Goal: Leave review/rating: Leave review/rating

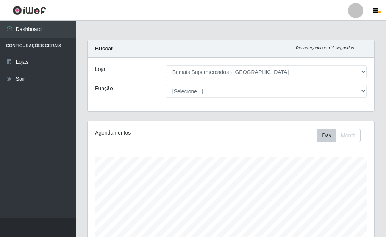
select select "249"
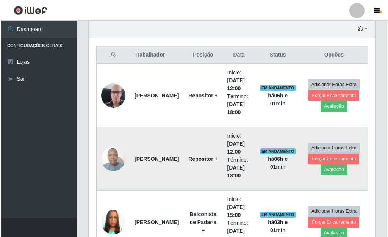
scroll to position [284, 0]
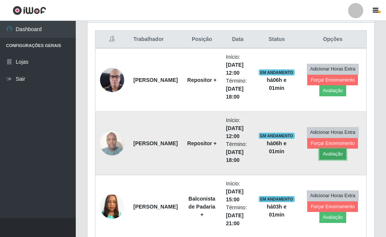
click at [333, 156] on button "Avaliação" at bounding box center [333, 154] width 27 height 11
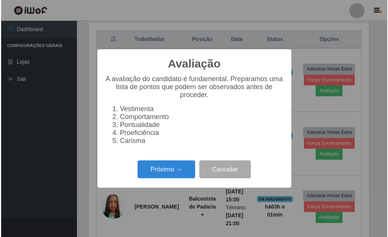
scroll to position [157, 282]
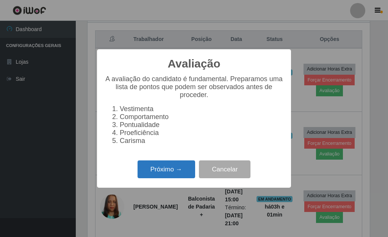
click at [177, 178] on button "Próximo →" at bounding box center [167, 169] width 58 height 18
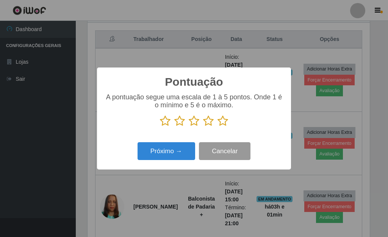
scroll to position [378887, 378762]
click at [223, 124] on icon at bounding box center [223, 120] width 11 height 11
click at [218, 127] on input "radio" at bounding box center [218, 127] width 0 height 0
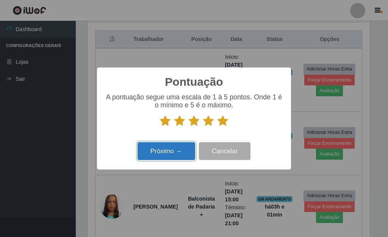
click at [176, 150] on button "Próximo →" at bounding box center [167, 151] width 58 height 18
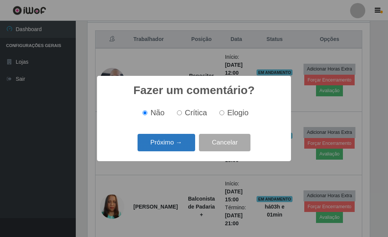
click at [176, 150] on button "Próximo →" at bounding box center [167, 143] width 58 height 18
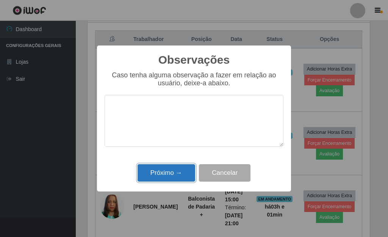
click at [175, 177] on button "Próximo →" at bounding box center [167, 173] width 58 height 18
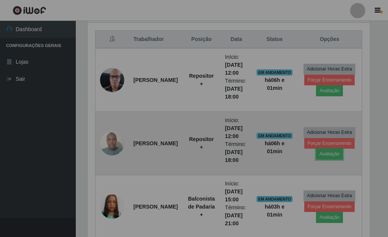
scroll to position [157, 287]
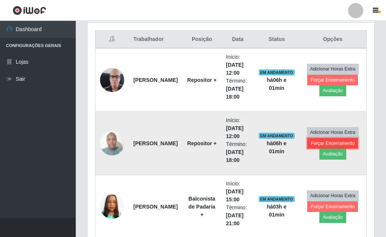
click at [338, 141] on button "Forçar Encerramento" at bounding box center [332, 143] width 51 height 11
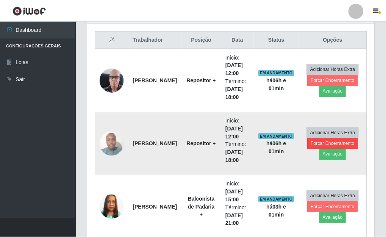
scroll to position [157, 282]
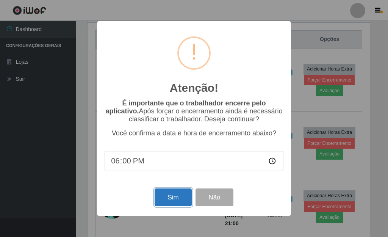
click at [175, 202] on button "Sim" at bounding box center [173, 197] width 37 height 18
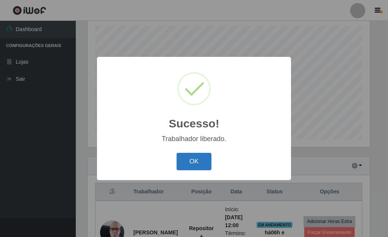
click at [195, 158] on button "OK" at bounding box center [194, 162] width 35 height 18
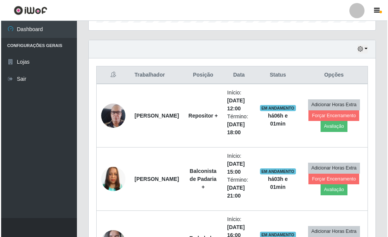
scroll to position [221, 0]
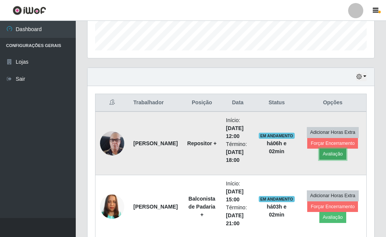
click at [341, 151] on button "Avaliação" at bounding box center [333, 154] width 27 height 11
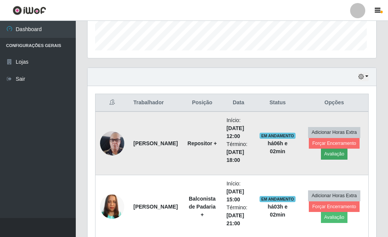
scroll to position [157, 282]
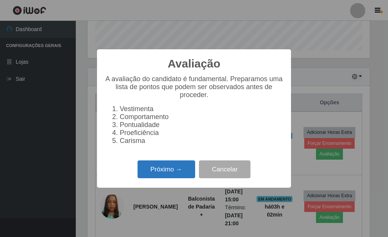
click at [169, 175] on button "Próximo →" at bounding box center [167, 169] width 58 height 18
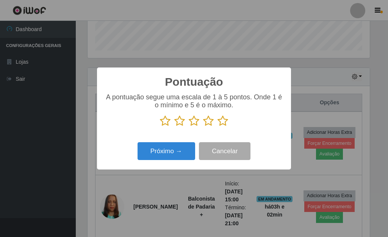
drag, startPoint x: 226, startPoint y: 123, endPoint x: 217, endPoint y: 126, distance: 9.4
click at [225, 123] on icon at bounding box center [223, 120] width 11 height 11
click at [218, 127] on input "radio" at bounding box center [218, 127] width 0 height 0
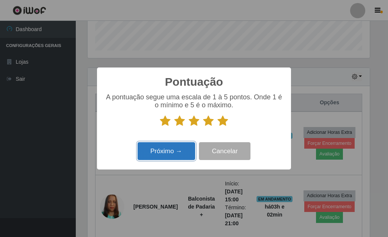
click at [158, 150] on button "Próximo →" at bounding box center [167, 151] width 58 height 18
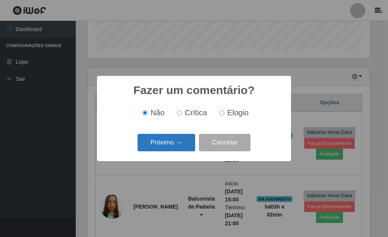
click at [169, 146] on button "Próximo →" at bounding box center [167, 143] width 58 height 18
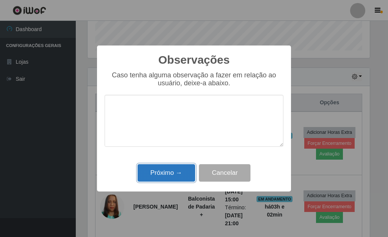
click at [171, 170] on button "Próximo →" at bounding box center [167, 173] width 58 height 18
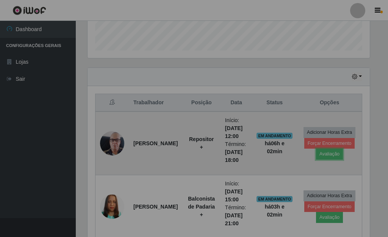
scroll to position [157, 287]
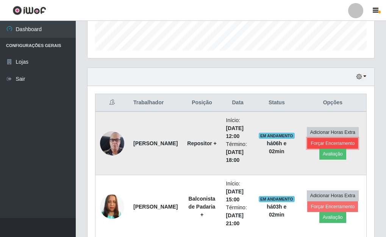
click at [337, 141] on button "Forçar Encerramento" at bounding box center [332, 143] width 51 height 11
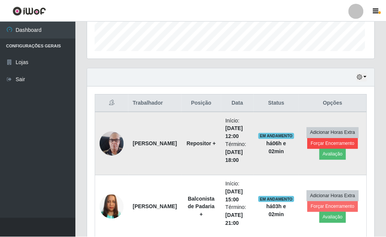
scroll to position [157, 282]
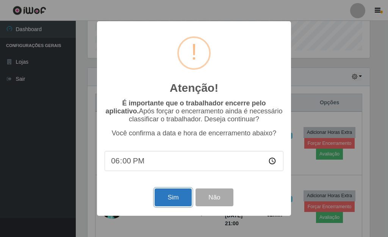
click at [176, 197] on button "Sim" at bounding box center [173, 197] width 37 height 18
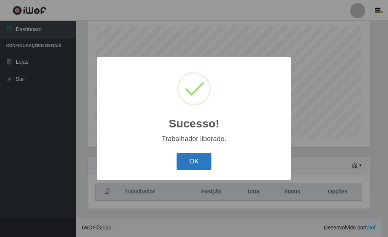
click at [201, 161] on button "OK" at bounding box center [194, 162] width 35 height 18
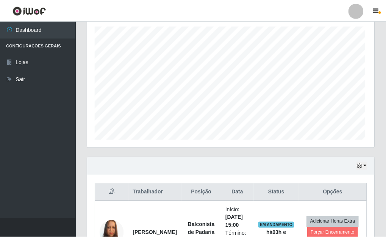
scroll to position [157, 287]
